Goal: Find specific page/section: Find specific page/section

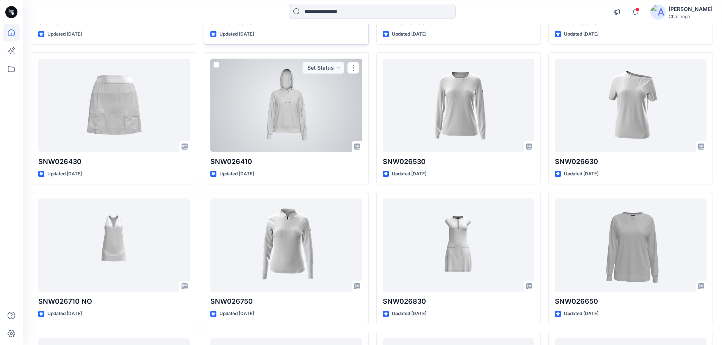
scroll to position [2994, 0]
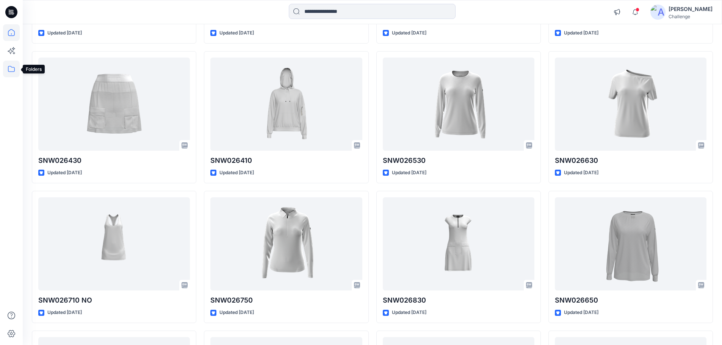
click at [10, 67] on icon at bounding box center [11, 69] width 17 height 17
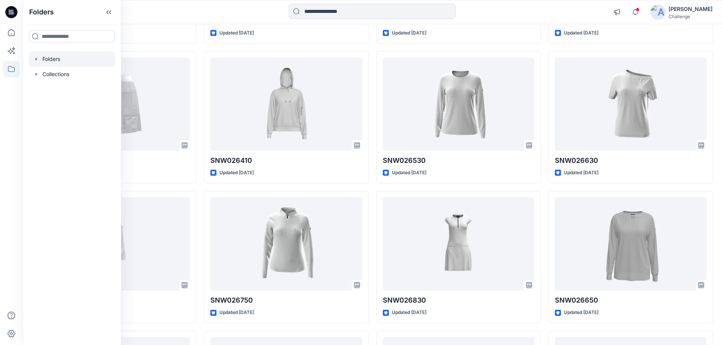
click at [36, 61] on icon "button" at bounding box center [36, 59] width 6 height 6
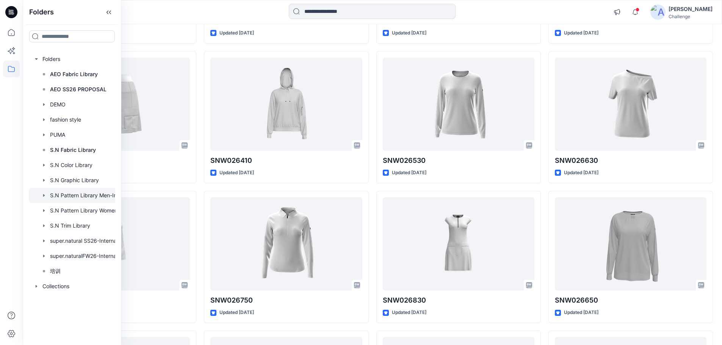
click at [91, 200] on div at bounding box center [82, 195] width 106 height 15
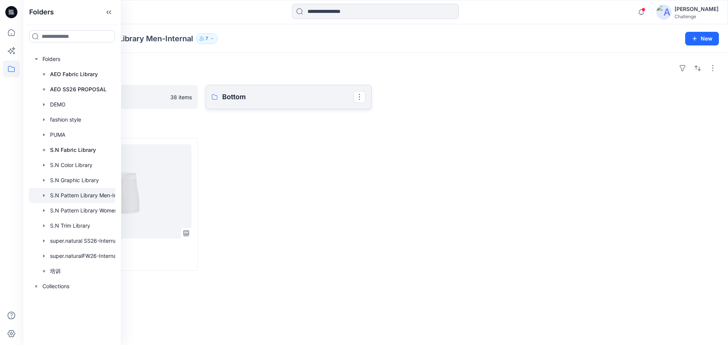
click at [235, 101] on p "Bottom" at bounding box center [287, 97] width 131 height 11
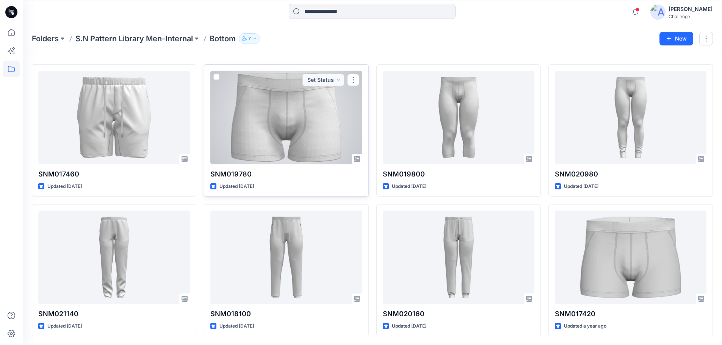
scroll to position [21, 0]
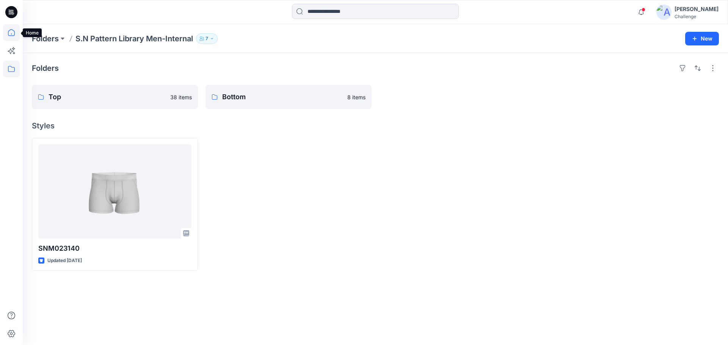
click at [9, 36] on icon at bounding box center [11, 32] width 17 height 17
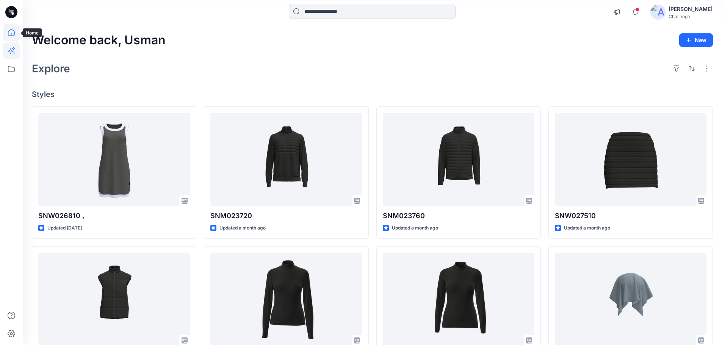
drag, startPoint x: 9, startPoint y: 31, endPoint x: 14, endPoint y: 42, distance: 12.2
click at [9, 31] on icon at bounding box center [11, 32] width 17 height 17
click at [16, 68] on icon at bounding box center [11, 69] width 17 height 17
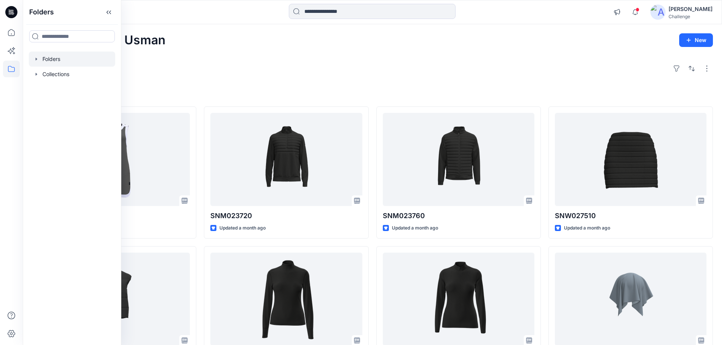
drag, startPoint x: 35, startPoint y: 60, endPoint x: 41, endPoint y: 62, distance: 6.5
click at [35, 60] on icon "button" at bounding box center [36, 59] width 6 height 6
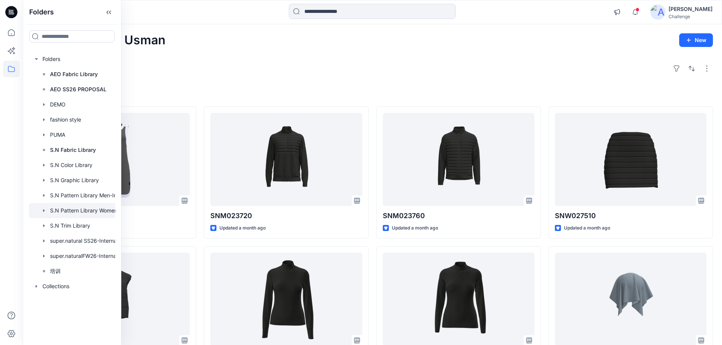
click at [96, 211] on div at bounding box center [82, 210] width 106 height 15
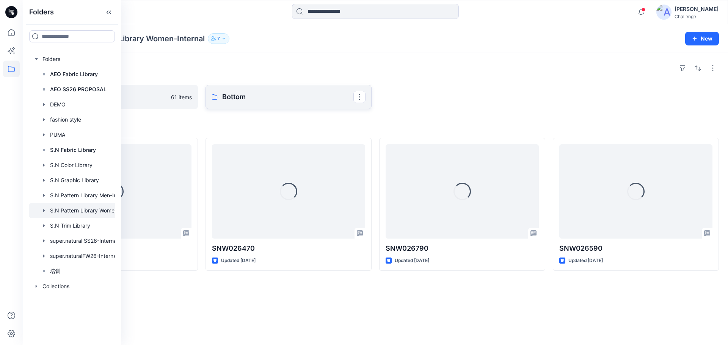
click at [244, 98] on p "Bottom" at bounding box center [287, 97] width 131 height 11
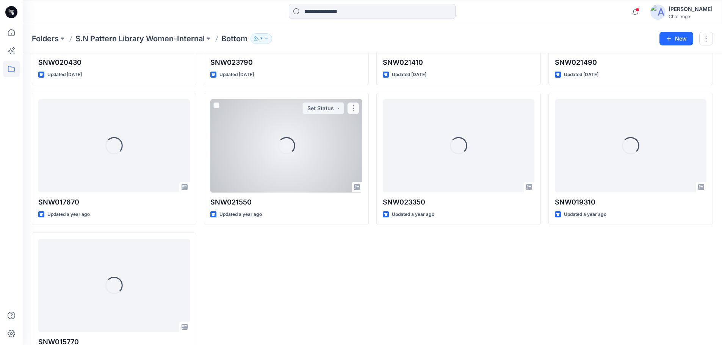
scroll to position [416, 0]
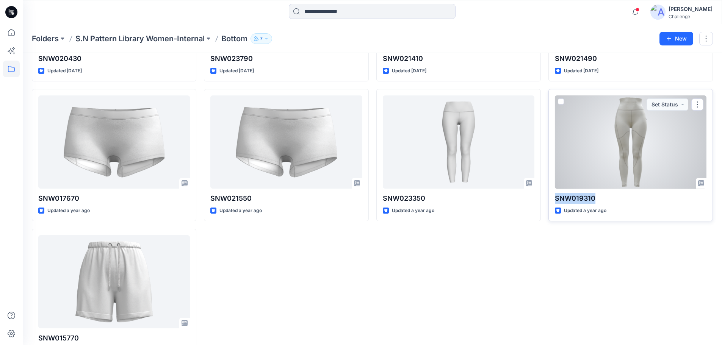
drag, startPoint x: 555, startPoint y: 199, endPoint x: 621, endPoint y: 187, distance: 67.0
click at [618, 205] on div "SNW019310 Updated a year ago Set Status" at bounding box center [631, 155] width 165 height 132
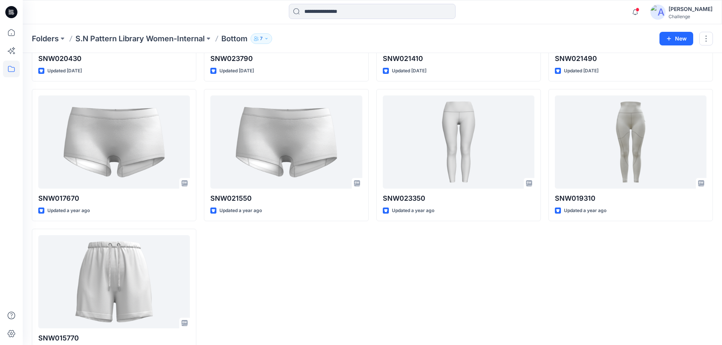
click at [538, 252] on div "SNW022130 Updated [DATE] SNW020590 Updated [DATE] SNW021410 Updated [DATE] SNW0…" at bounding box center [458, 15] width 165 height 692
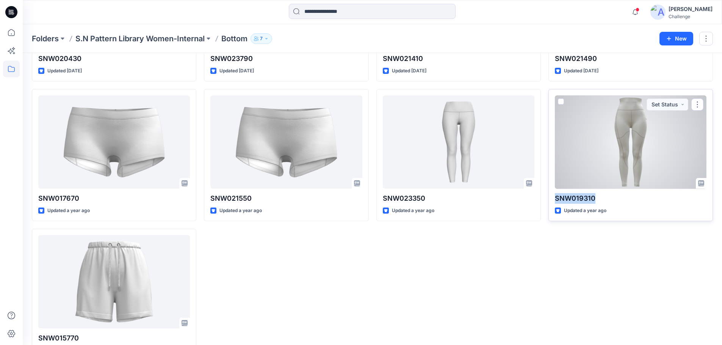
drag, startPoint x: 553, startPoint y: 197, endPoint x: 597, endPoint y: 200, distance: 43.4
click at [597, 200] on div "SNW019310 Updated a year ago Set Status" at bounding box center [631, 155] width 165 height 132
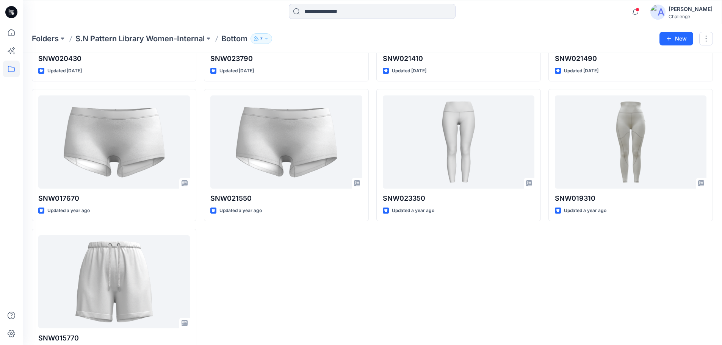
click at [472, 298] on div "SNW022130 Updated [DATE] SNW020590 Updated [DATE] SNW021410 Updated [DATE] SNW0…" at bounding box center [458, 15] width 165 height 692
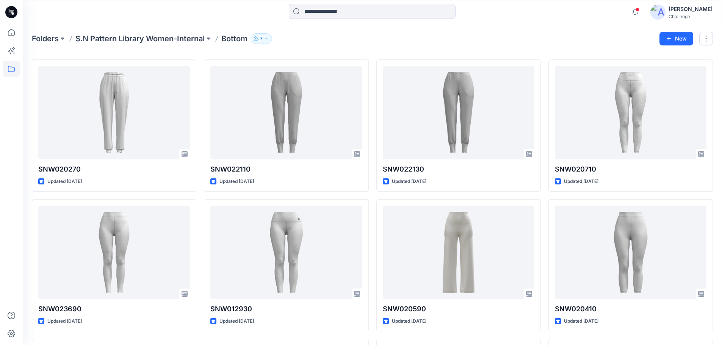
scroll to position [0, 0]
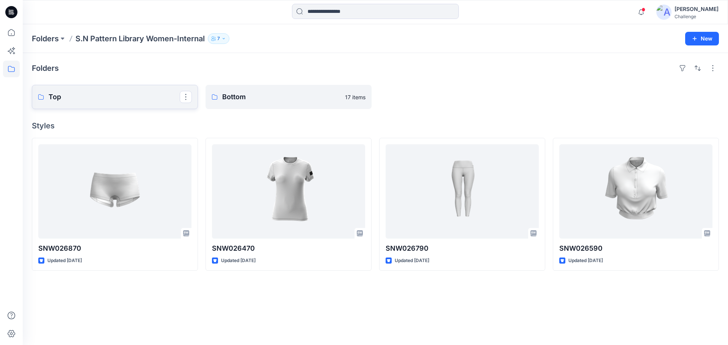
click at [99, 99] on p "Top" at bounding box center [114, 97] width 131 height 11
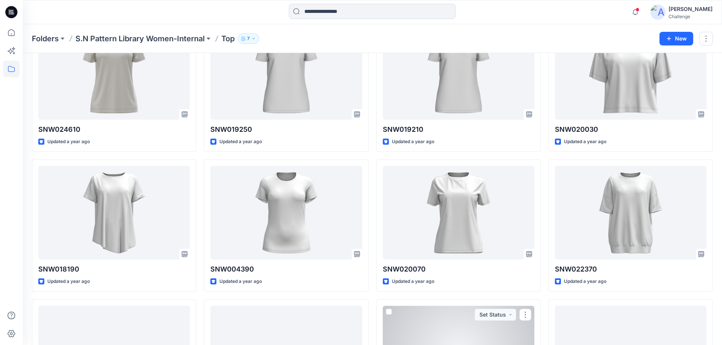
scroll to position [1601, 0]
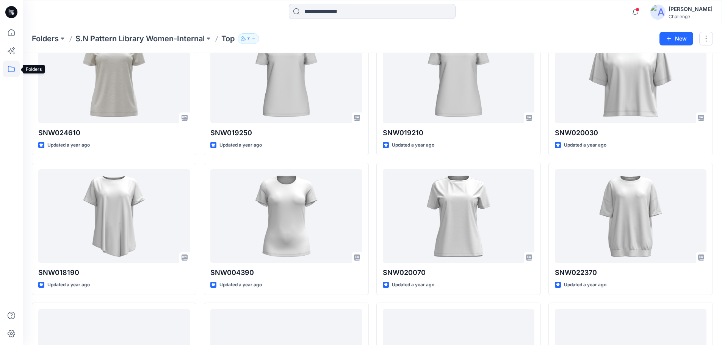
click at [9, 70] on icon at bounding box center [11, 69] width 17 height 17
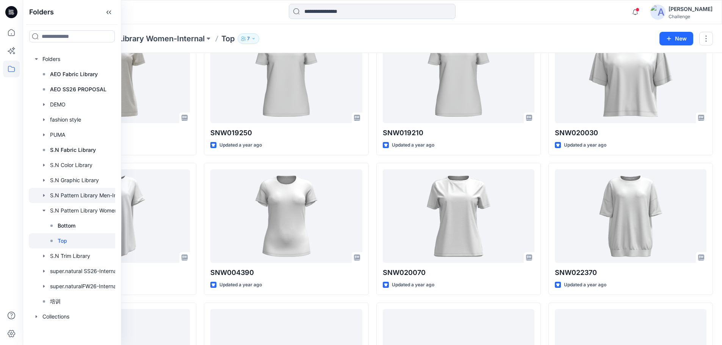
click at [91, 198] on div at bounding box center [82, 195] width 106 height 15
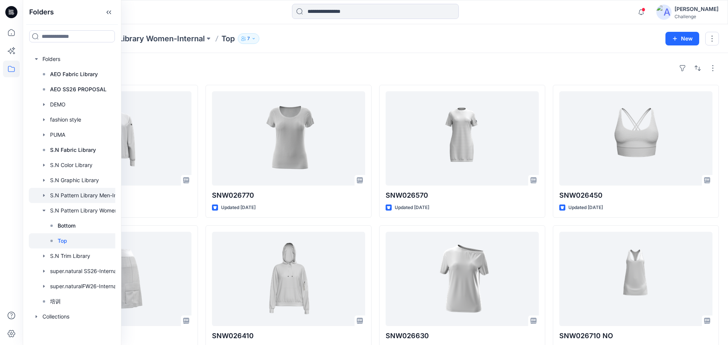
click at [92, 198] on div at bounding box center [82, 195] width 106 height 15
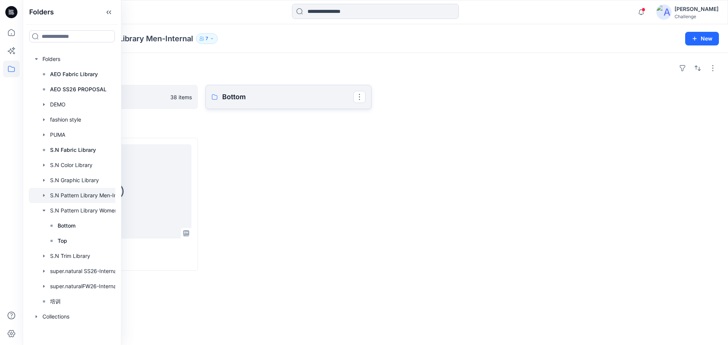
click at [308, 94] on p "Bottom" at bounding box center [287, 97] width 131 height 11
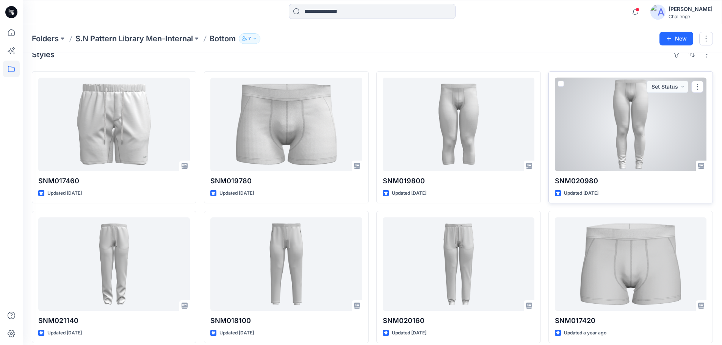
scroll to position [21, 0]
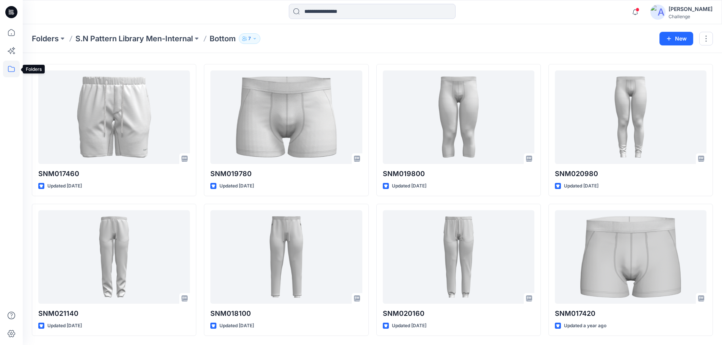
click at [8, 66] on icon at bounding box center [11, 69] width 17 height 17
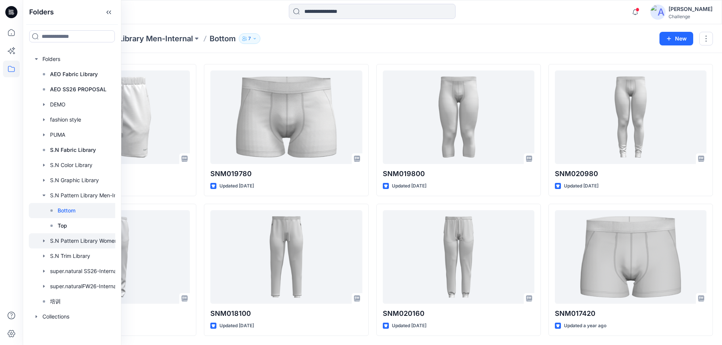
click at [88, 241] on div at bounding box center [82, 241] width 106 height 15
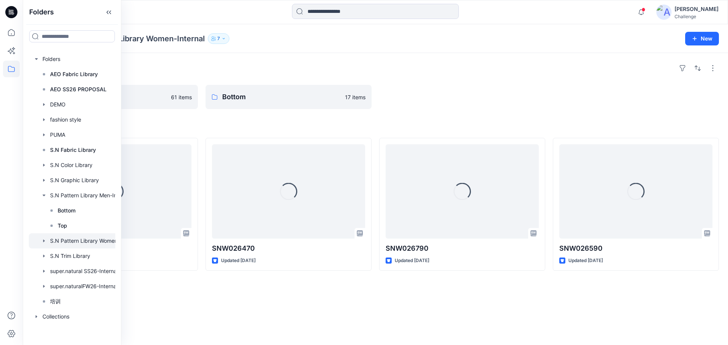
click at [42, 242] on icon "button" at bounding box center [44, 241] width 6 height 6
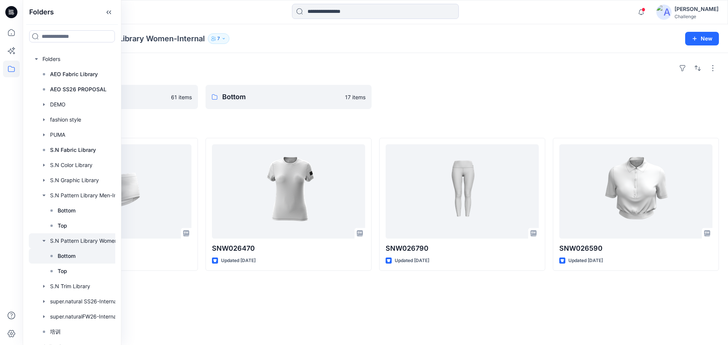
click at [51, 257] on icon at bounding box center [52, 256] width 6 height 6
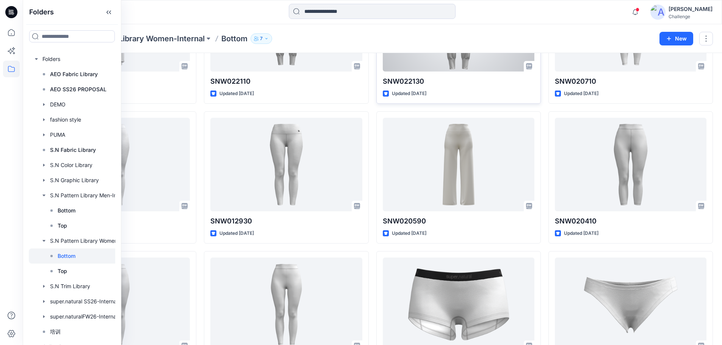
scroll to position [114, 0]
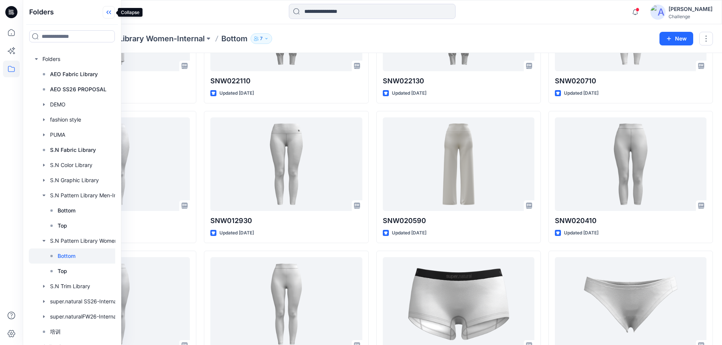
click at [108, 13] on icon at bounding box center [109, 12] width 12 height 13
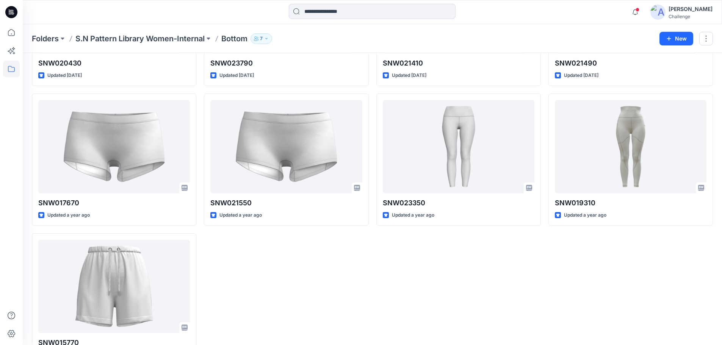
scroll to position [441, 0]
